Goal: Task Accomplishment & Management: Use online tool/utility

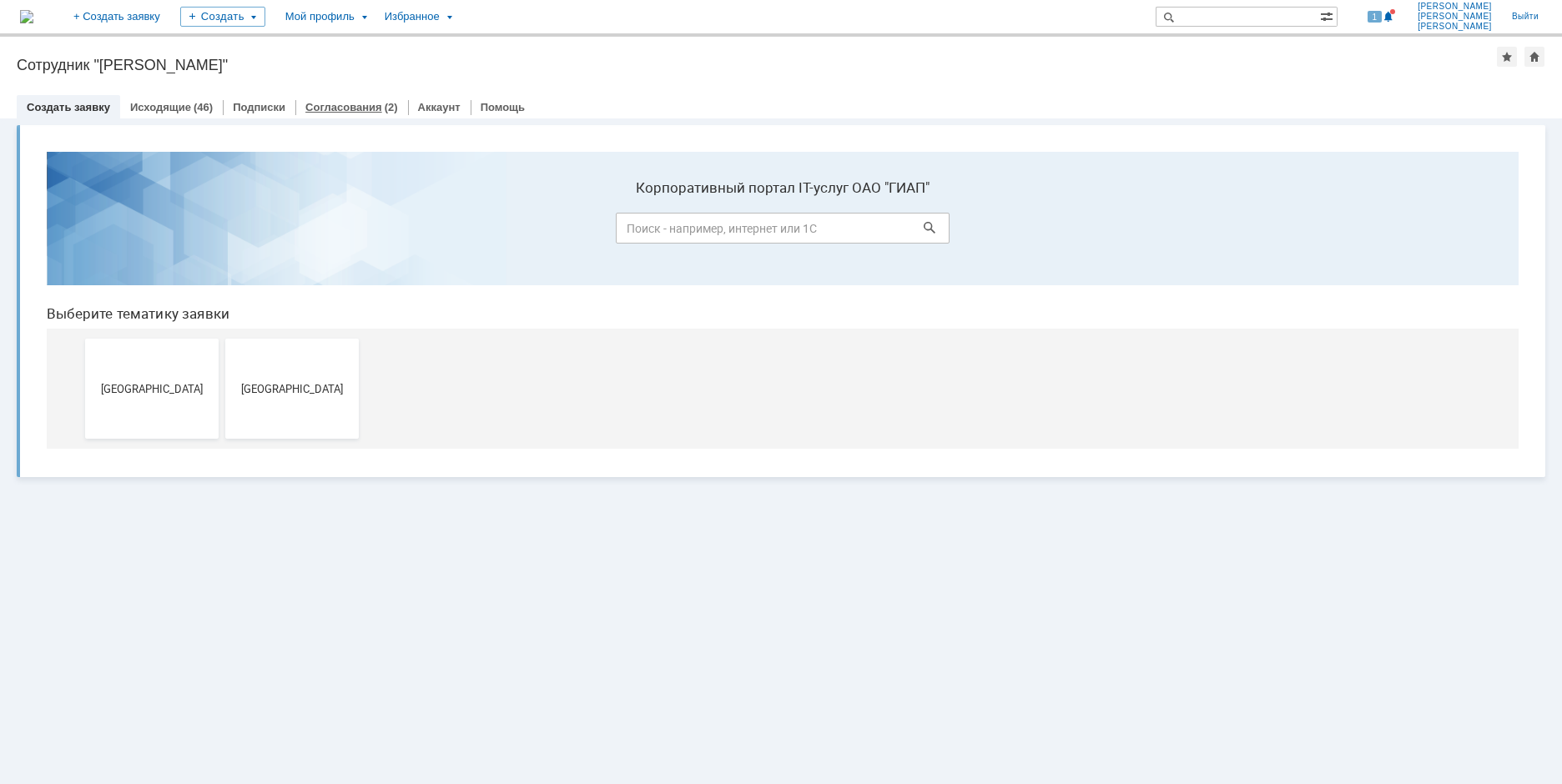
click at [361, 106] on link "Согласования" at bounding box center [343, 106] width 77 height 13
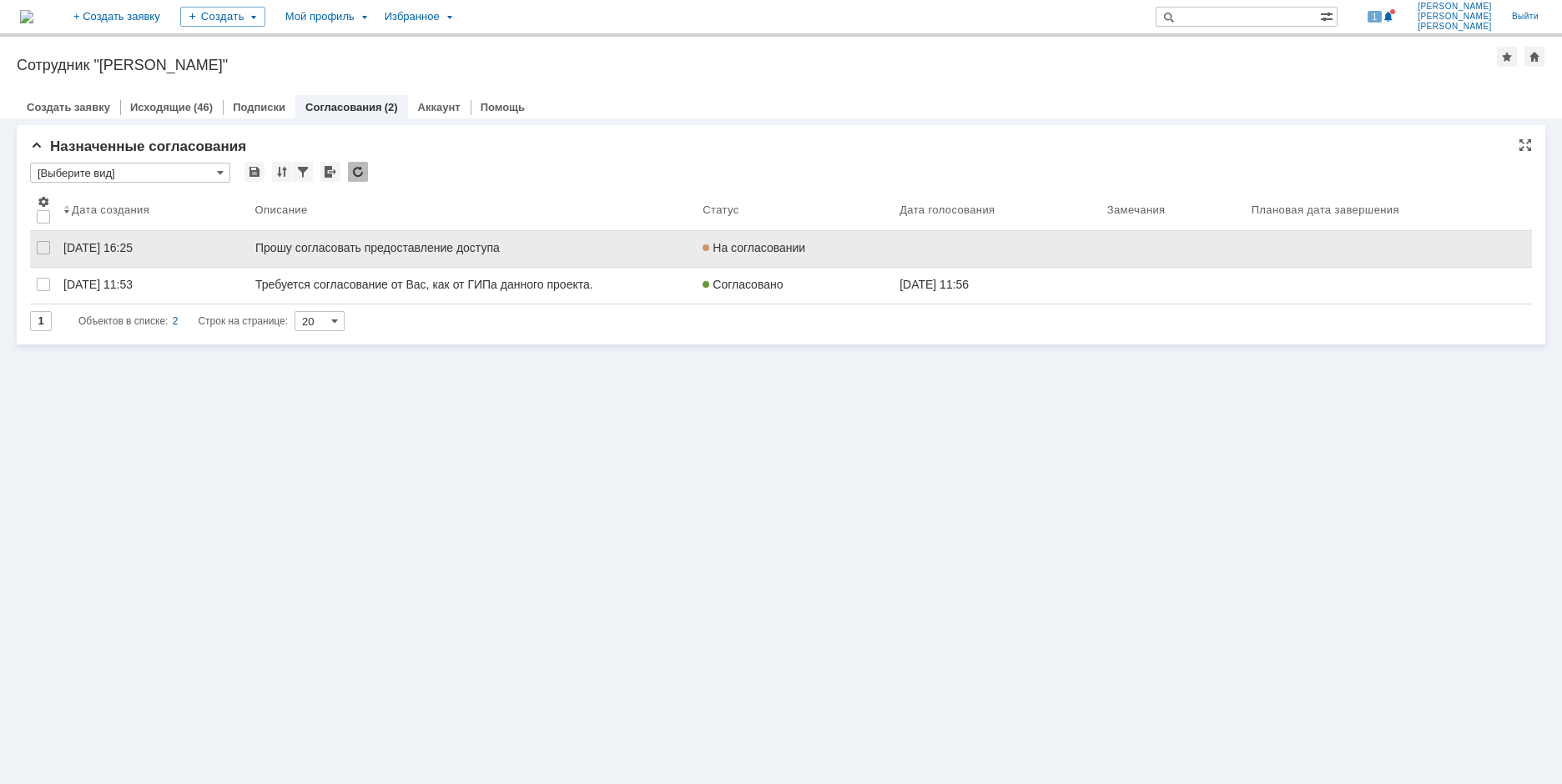
click at [442, 252] on div "Прошу согласовать предоставление доступа" at bounding box center [377, 248] width 244 height 14
click at [413, 247] on div "Прошу согласовать предоставление доступа" at bounding box center [377, 248] width 244 height 14
click at [115, 239] on link "[DATE] 16:25" at bounding box center [153, 249] width 192 height 36
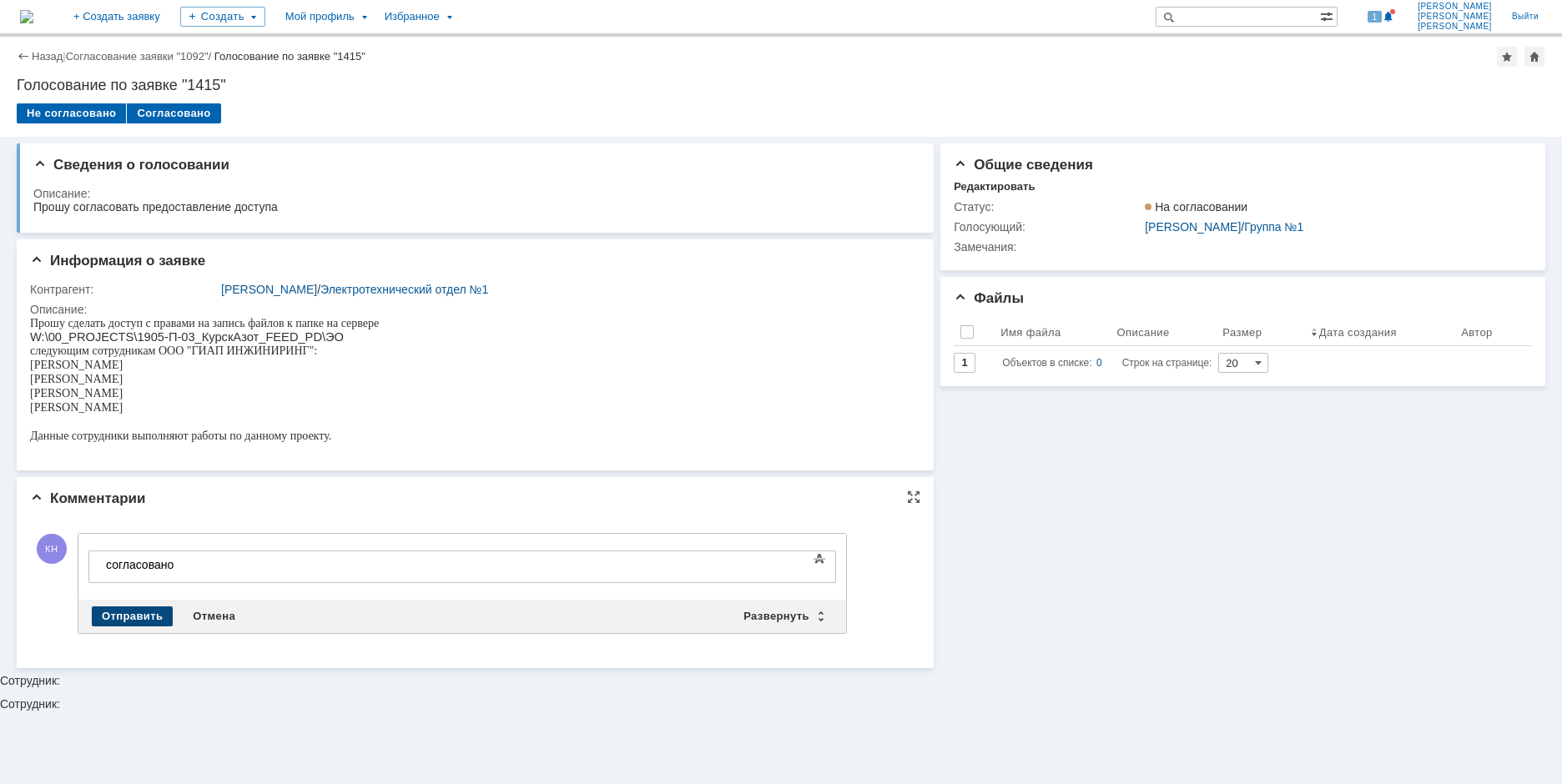
click at [124, 613] on div "Отправить" at bounding box center [133, 616] width 81 height 20
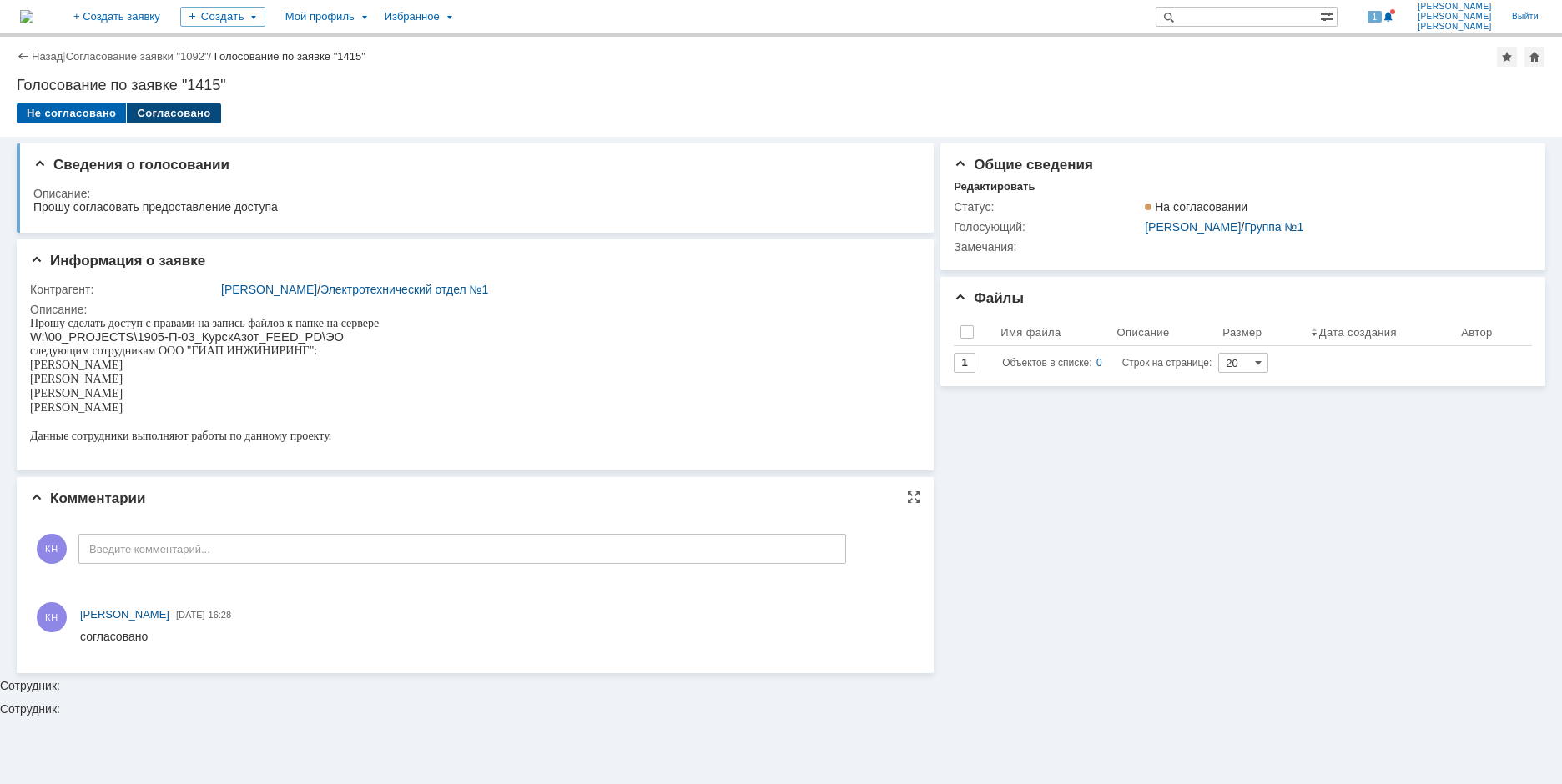
click at [180, 111] on div "Согласовано" at bounding box center [173, 113] width 94 height 20
